Goal: Task Accomplishment & Management: Use online tool/utility

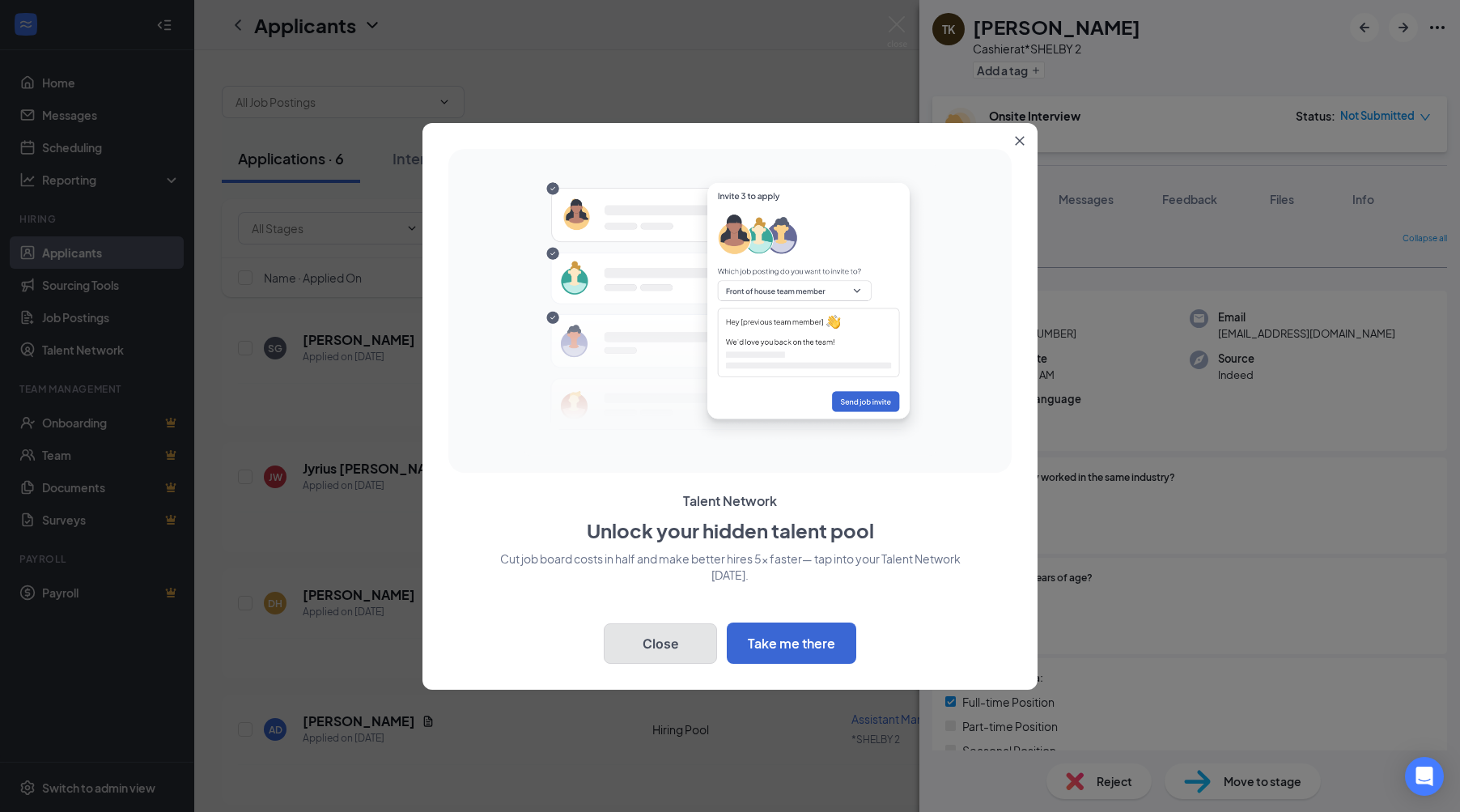
click at [685, 659] on button "Close" at bounding box center [660, 643] width 114 height 40
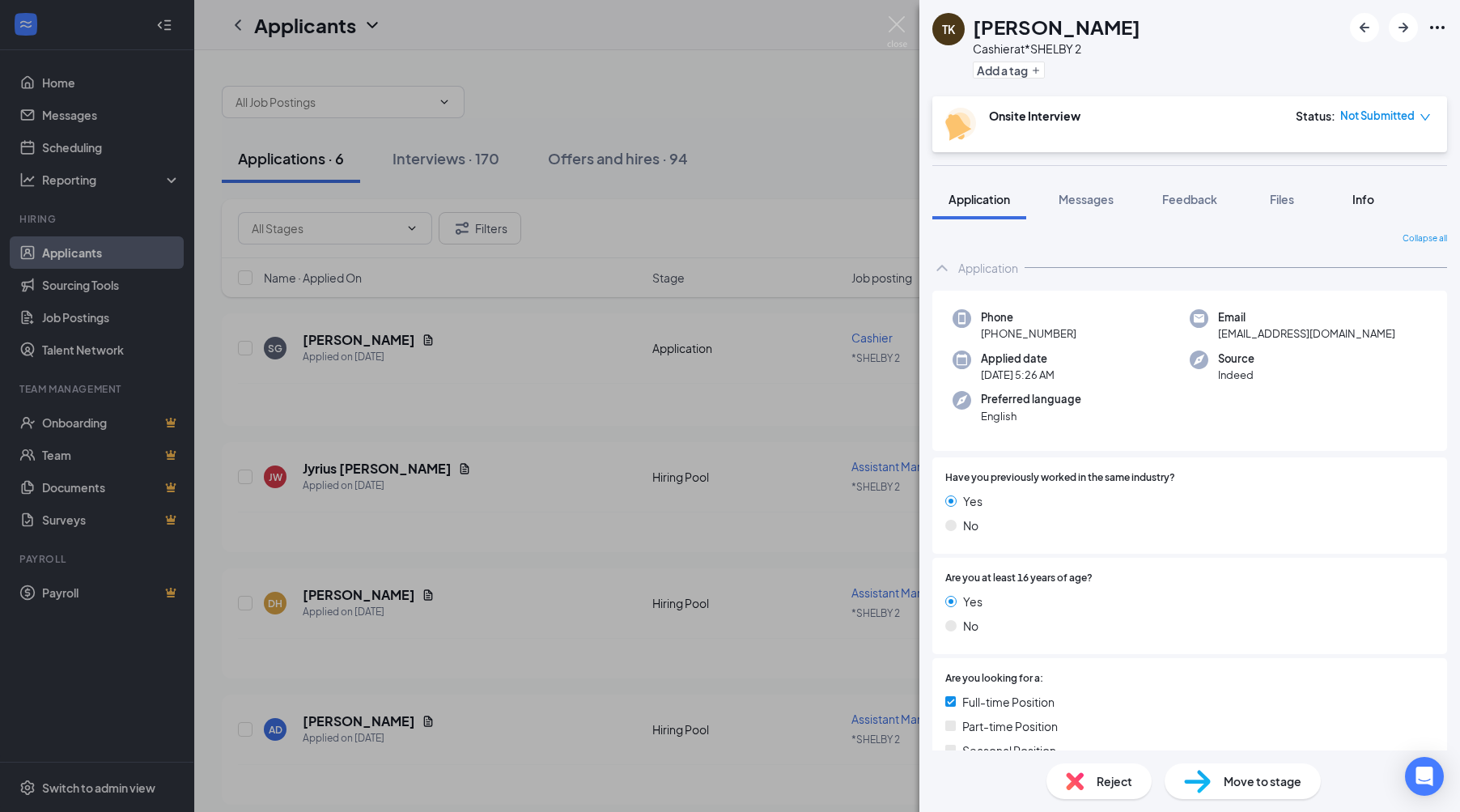
click at [1358, 201] on span "Info" at bounding box center [1364, 199] width 22 height 15
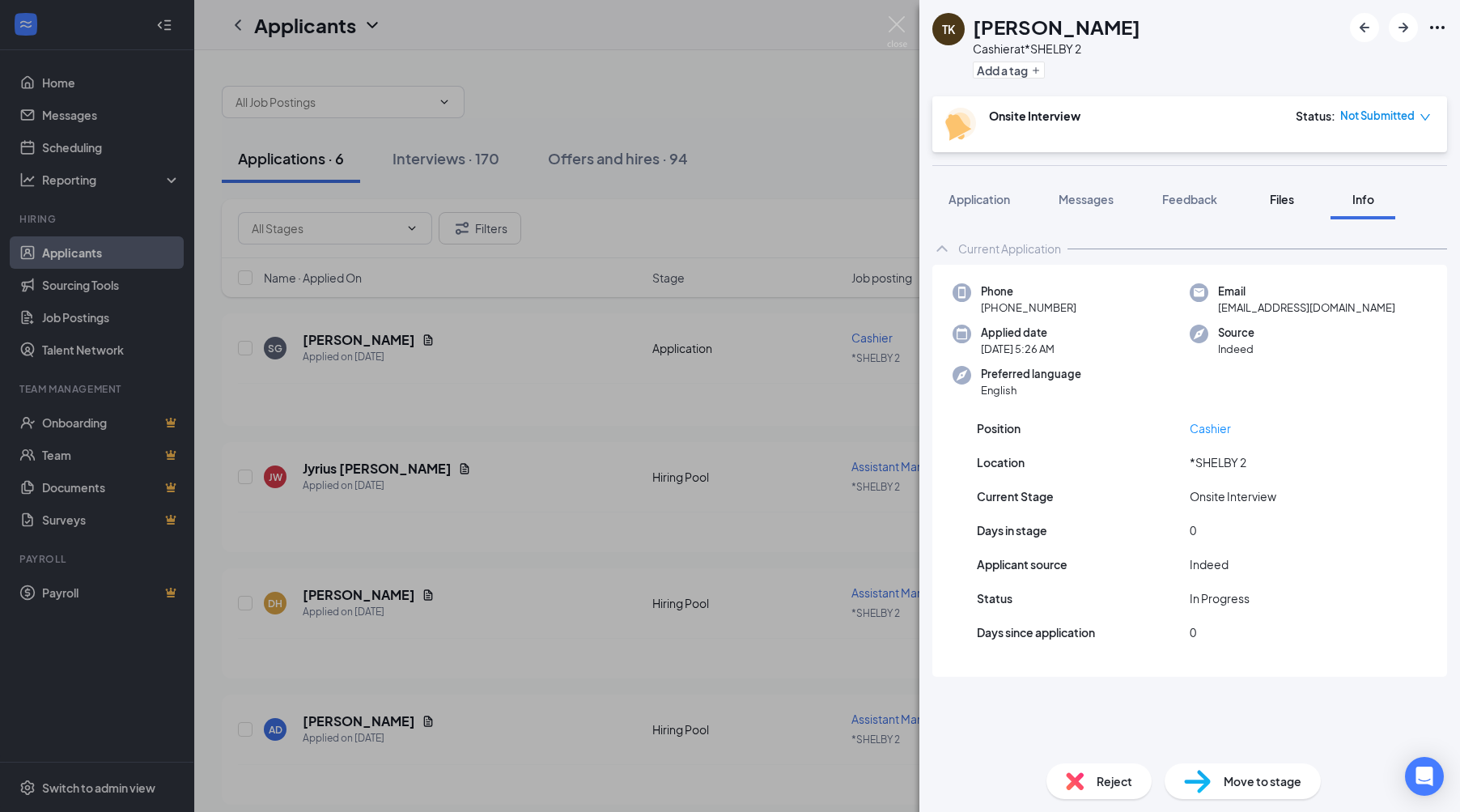
click at [1280, 205] on span "Files" at bounding box center [1282, 199] width 24 height 15
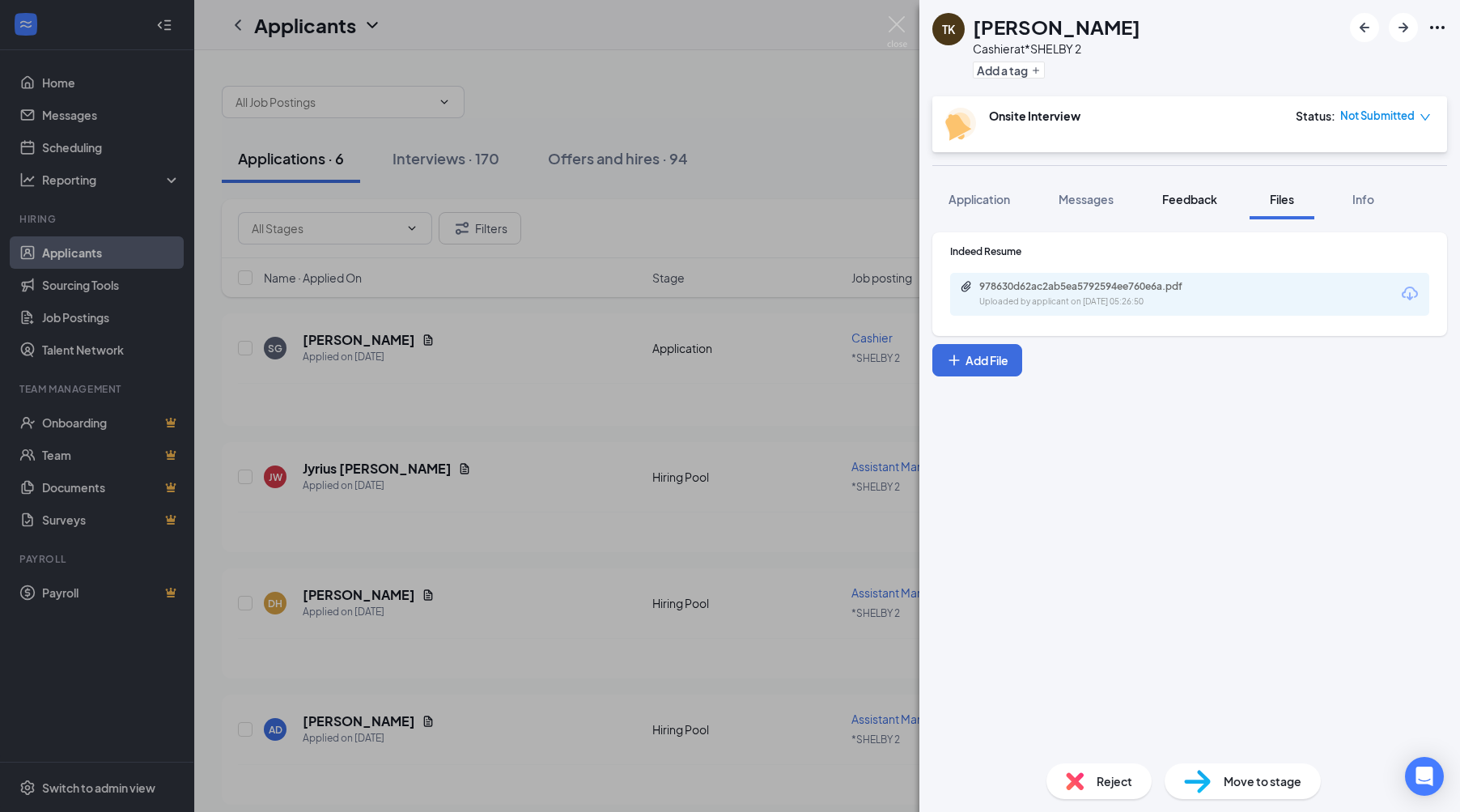
click at [1170, 204] on span "Feedback" at bounding box center [1189, 199] width 55 height 15
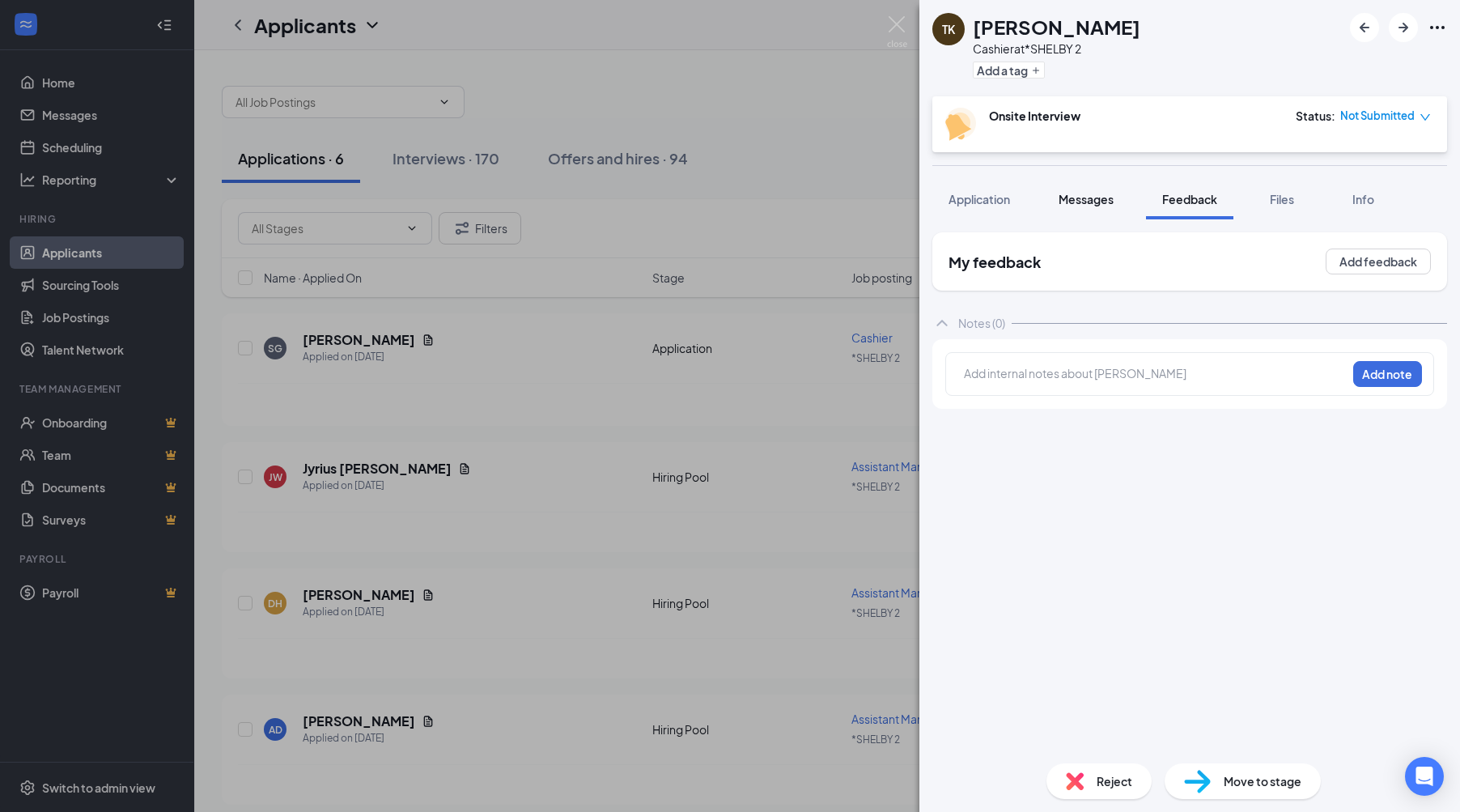
click at [1071, 208] on button "Messages" at bounding box center [1086, 199] width 87 height 40
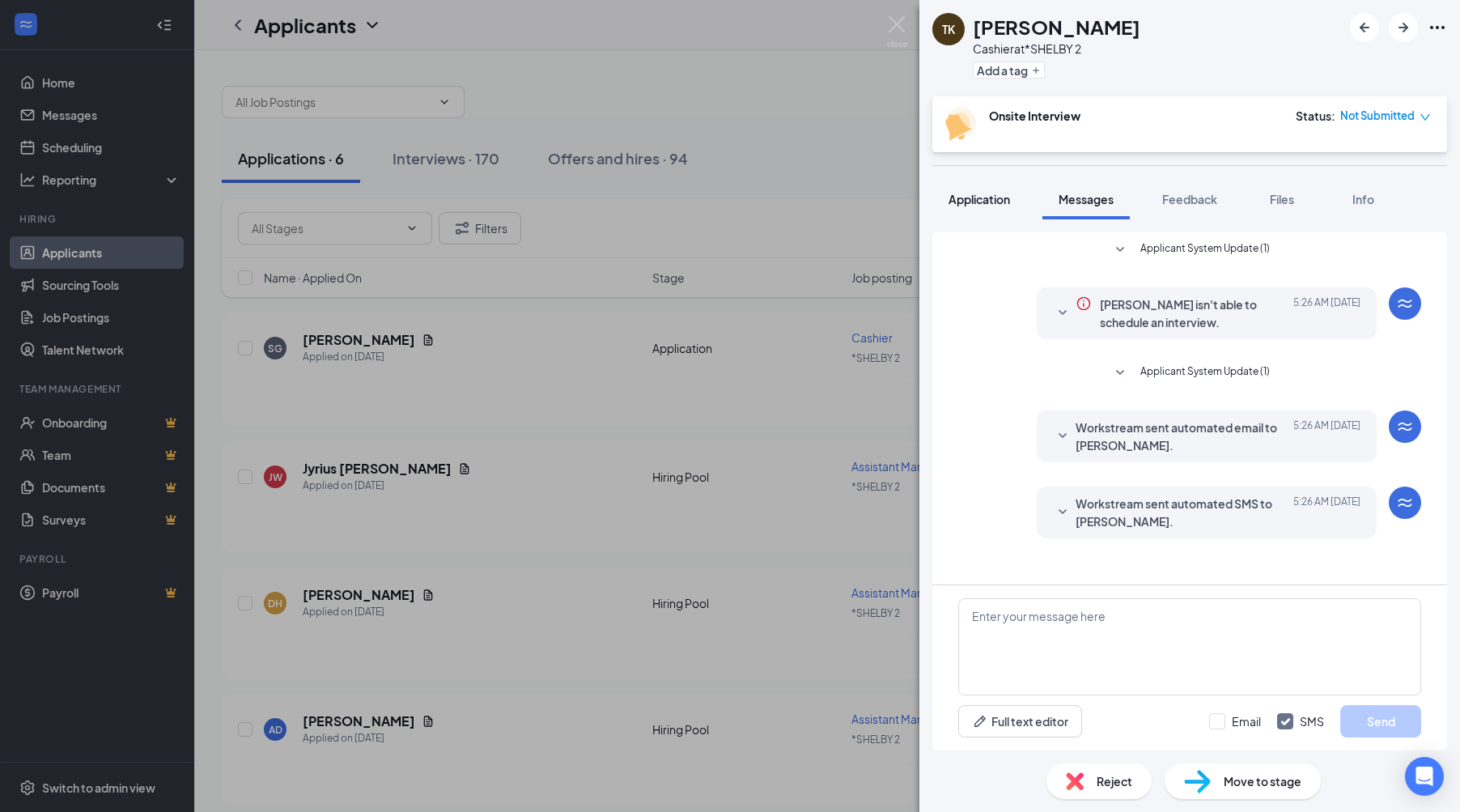
click at [959, 205] on span "Application" at bounding box center [979, 199] width 61 height 15
